Goal: Information Seeking & Learning: Learn about a topic

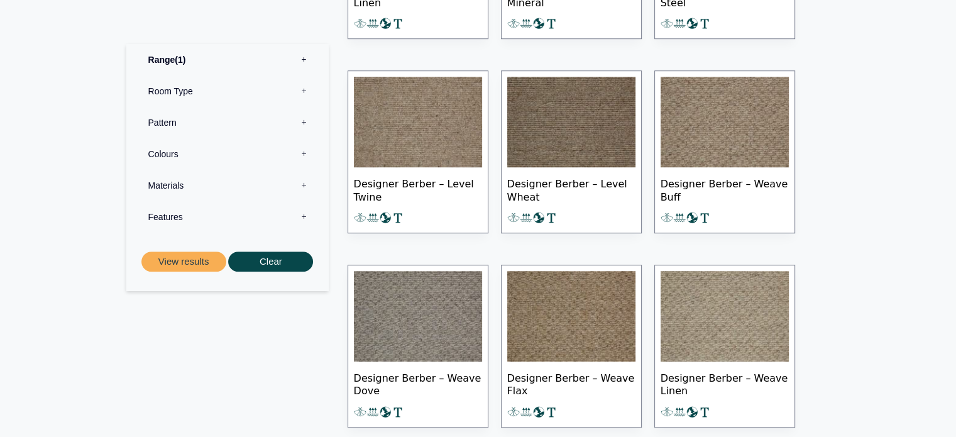
scroll to position [1006, 0]
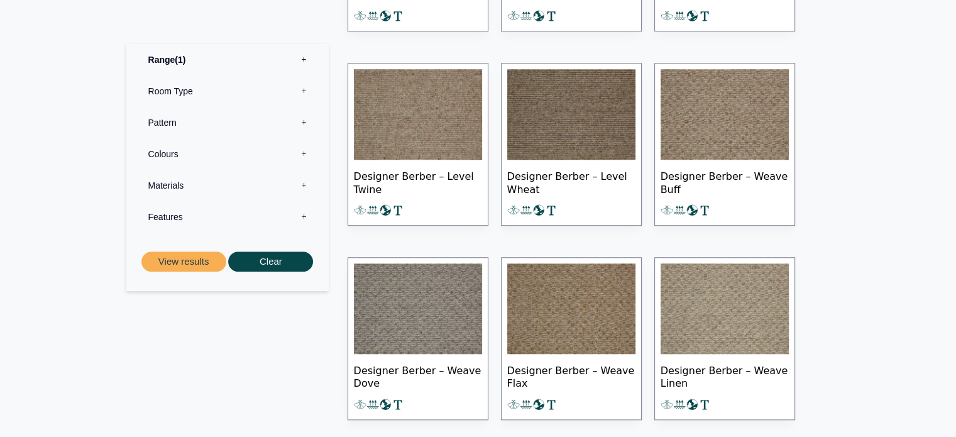
click at [726, 116] on img at bounding box center [725, 114] width 128 height 90
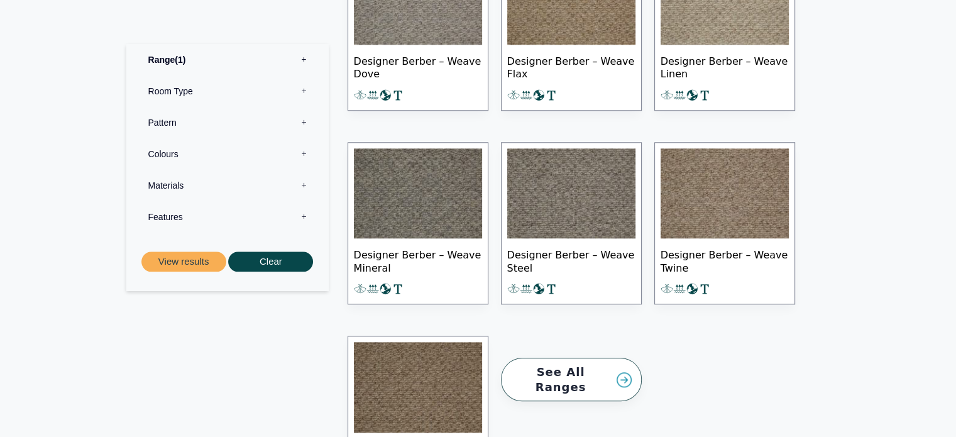
scroll to position [1320, 0]
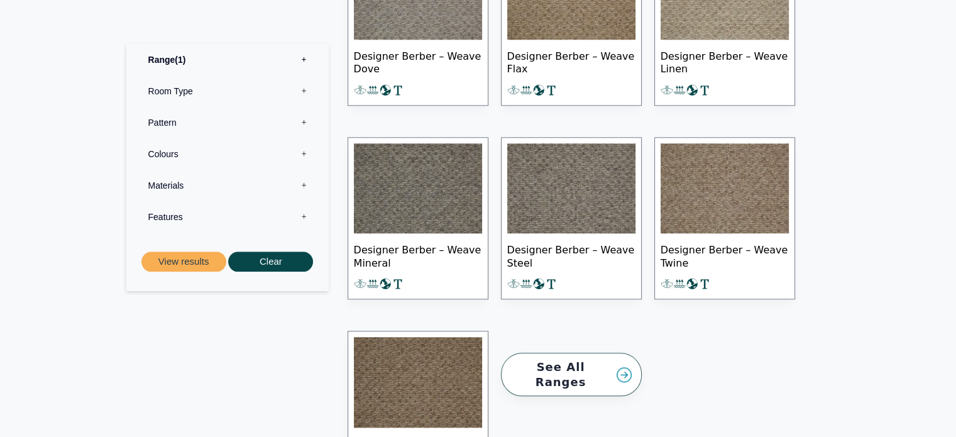
click at [744, 48] on span "Designer Berber – Weave Linen" at bounding box center [725, 62] width 128 height 44
